Goal: Task Accomplishment & Management: Manage account settings

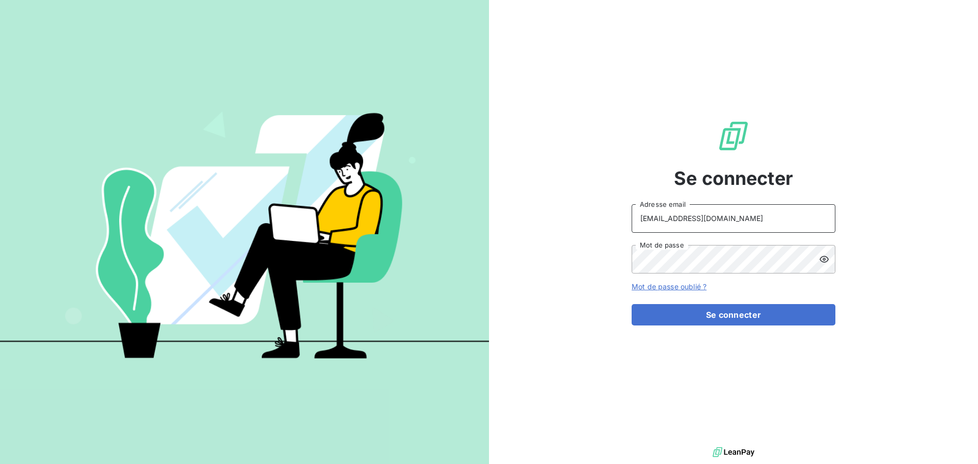
click at [737, 221] on input "[EMAIL_ADDRESS][DOMAIN_NAME]" at bounding box center [734, 218] width 204 height 29
type input "[EMAIL_ADDRESS][DOMAIN_NAME]"
click at [632, 304] on button "Se connecter" at bounding box center [734, 314] width 204 height 21
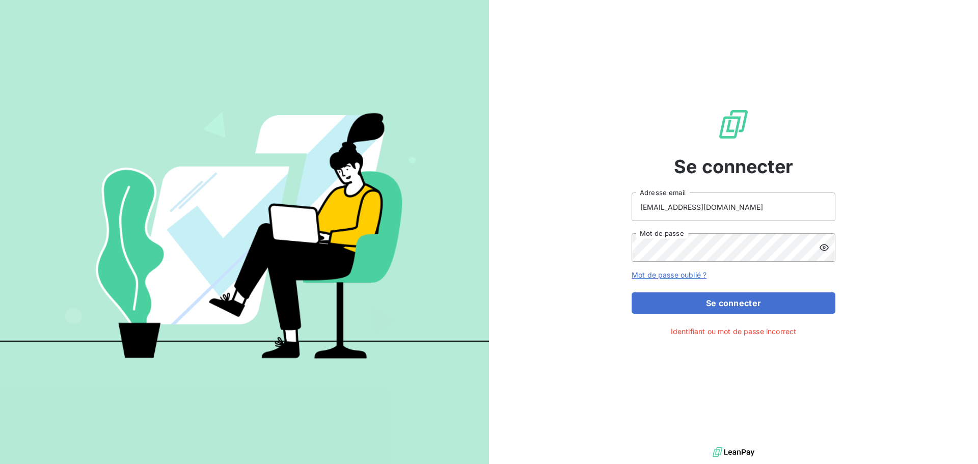
click at [908, 337] on div "Se connecter [EMAIL_ADDRESS][DOMAIN_NAME] Adresse email Mot de passe Mot de pas…" at bounding box center [733, 222] width 489 height 445
click at [826, 246] on icon at bounding box center [824, 248] width 10 height 10
click at [825, 250] on icon at bounding box center [824, 248] width 10 height 10
click at [632, 292] on button "Se connecter" at bounding box center [734, 302] width 204 height 21
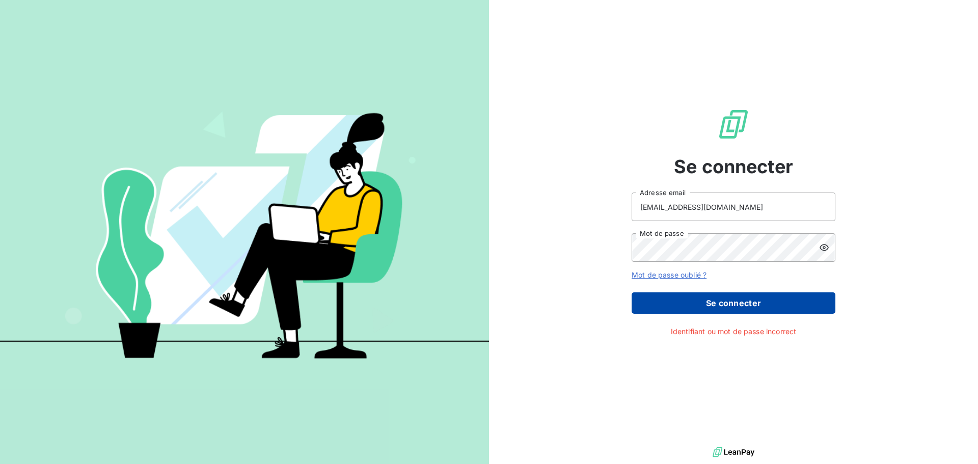
click at [830, 302] on button "Se connecter" at bounding box center [734, 302] width 204 height 21
click at [785, 304] on button "Se connecter" at bounding box center [734, 302] width 204 height 21
